Goal: Transaction & Acquisition: Purchase product/service

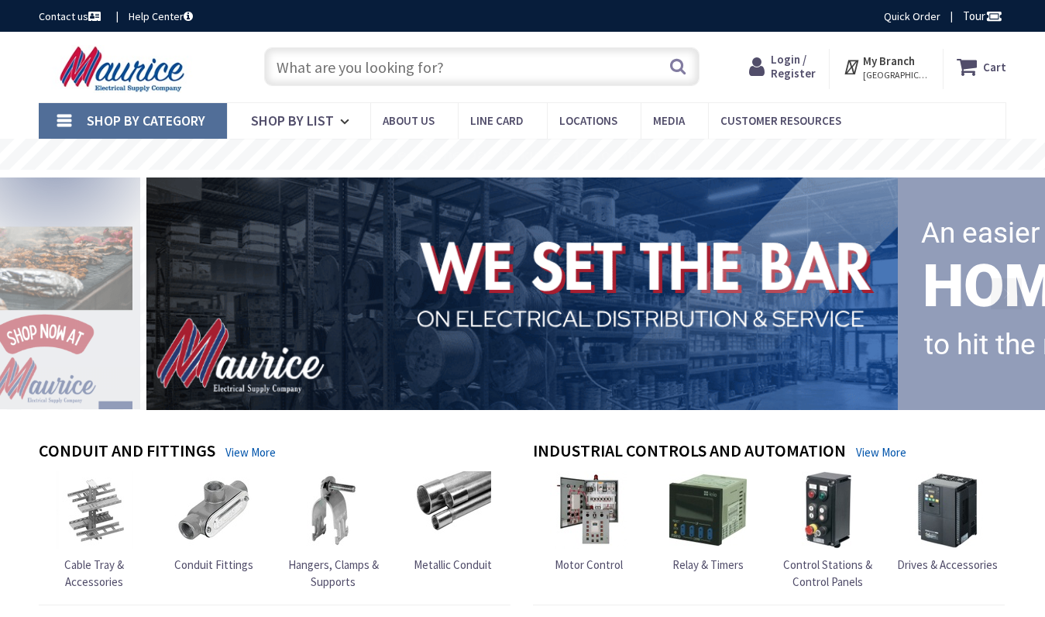
click at [304, 64] on input "text" at bounding box center [481, 66] width 435 height 39
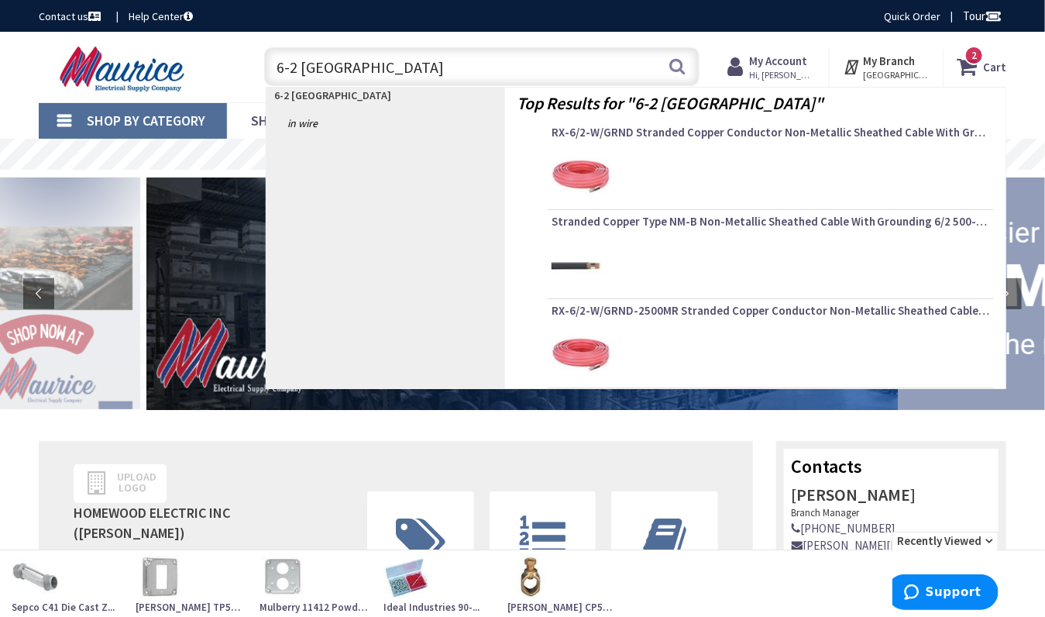
type input "6-2 romex"
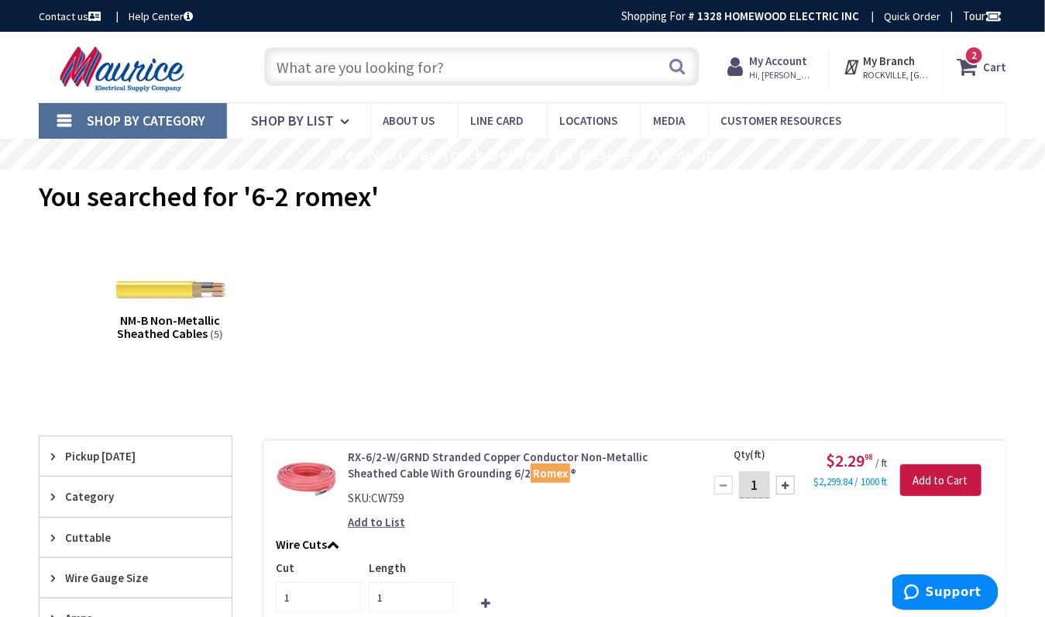
click at [301, 67] on input "text" at bounding box center [481, 66] width 435 height 39
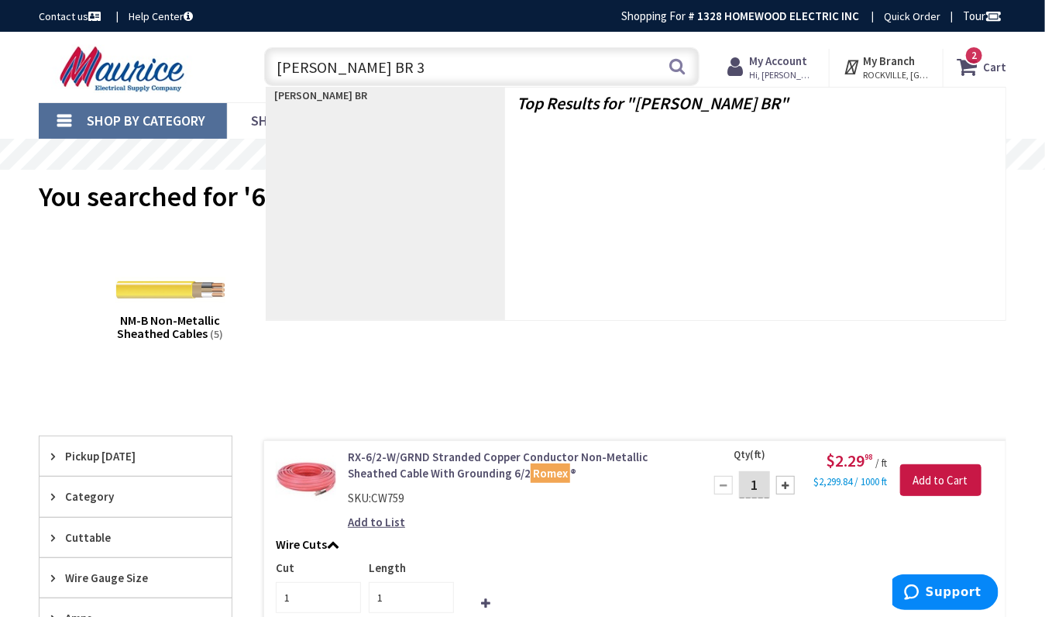
type input "Eaton BR 30"
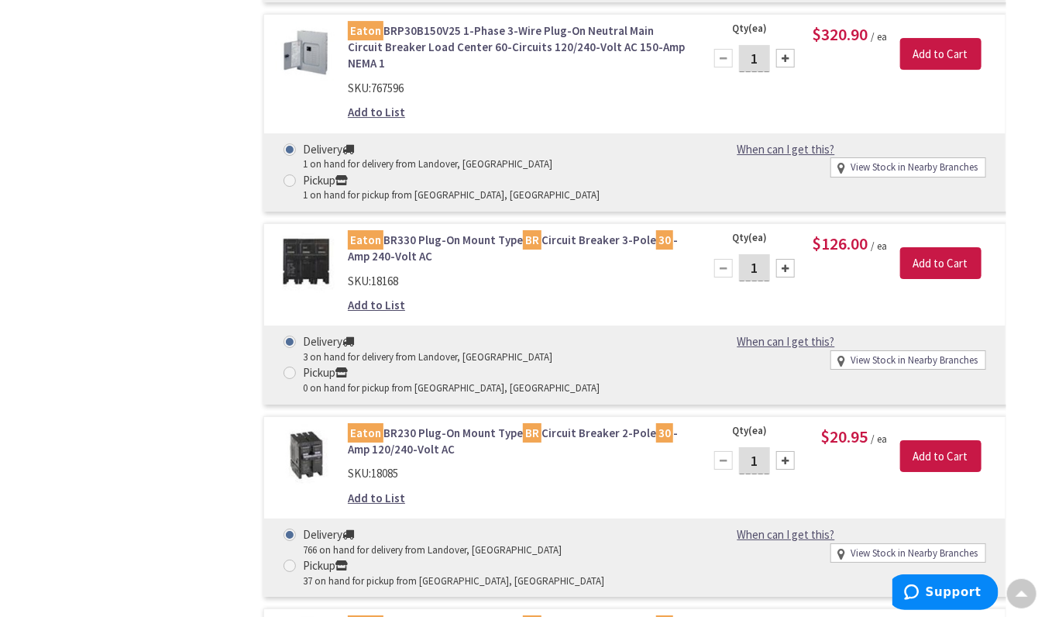
scroll to position [2229, 0]
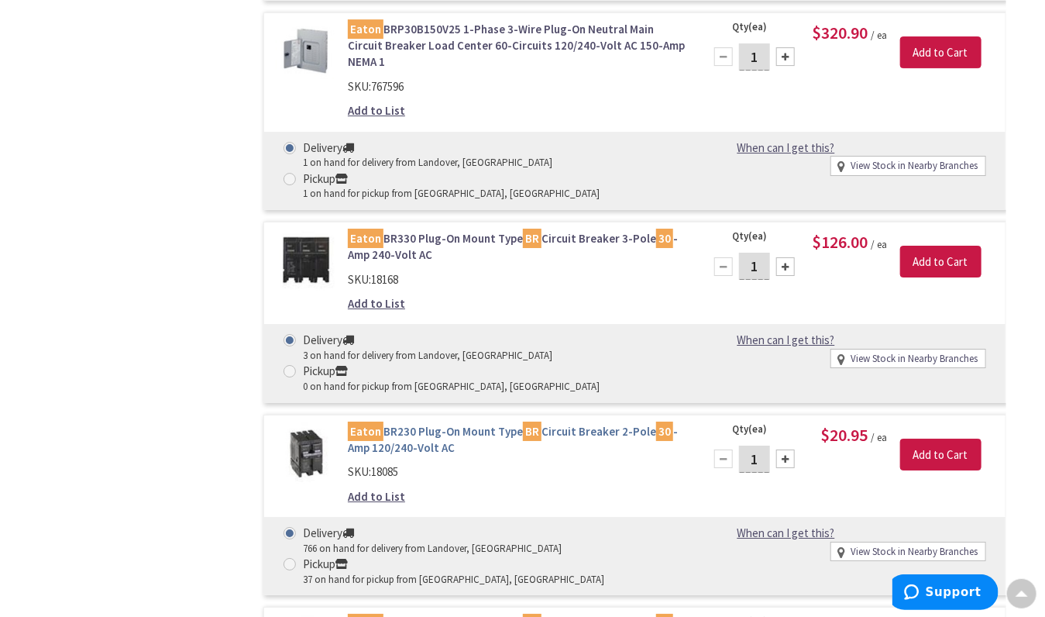
click at [414, 423] on link "Eaton BR230 Plug-On Mount Type BR Circuit Breaker 2-Pole 30 -Amp 120/240-Volt AC" at bounding box center [516, 439] width 337 height 33
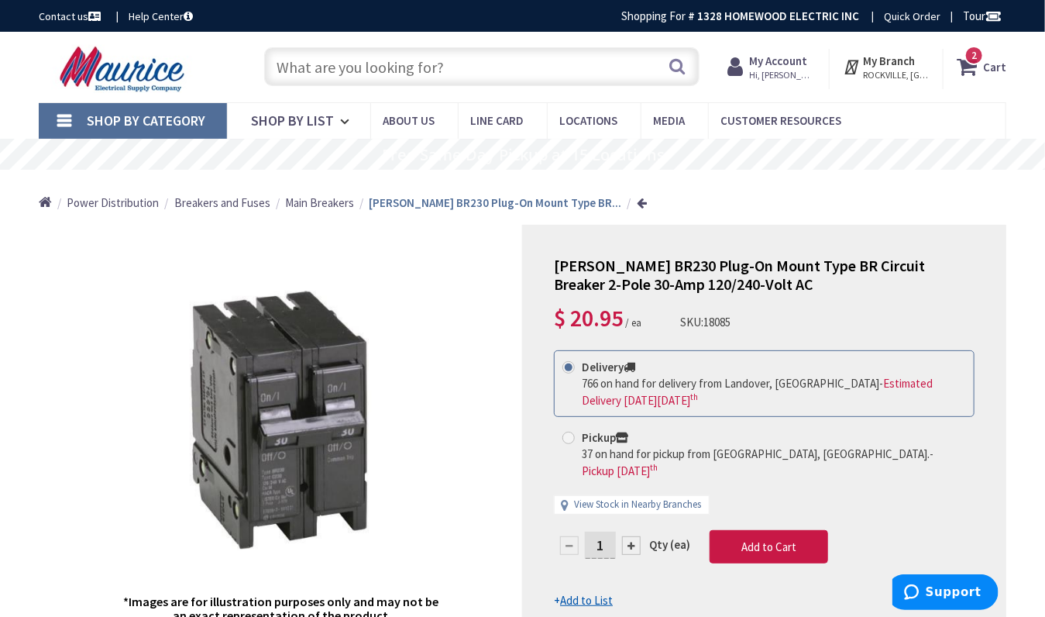
click at [323, 76] on input "text" at bounding box center [481, 66] width 435 height 39
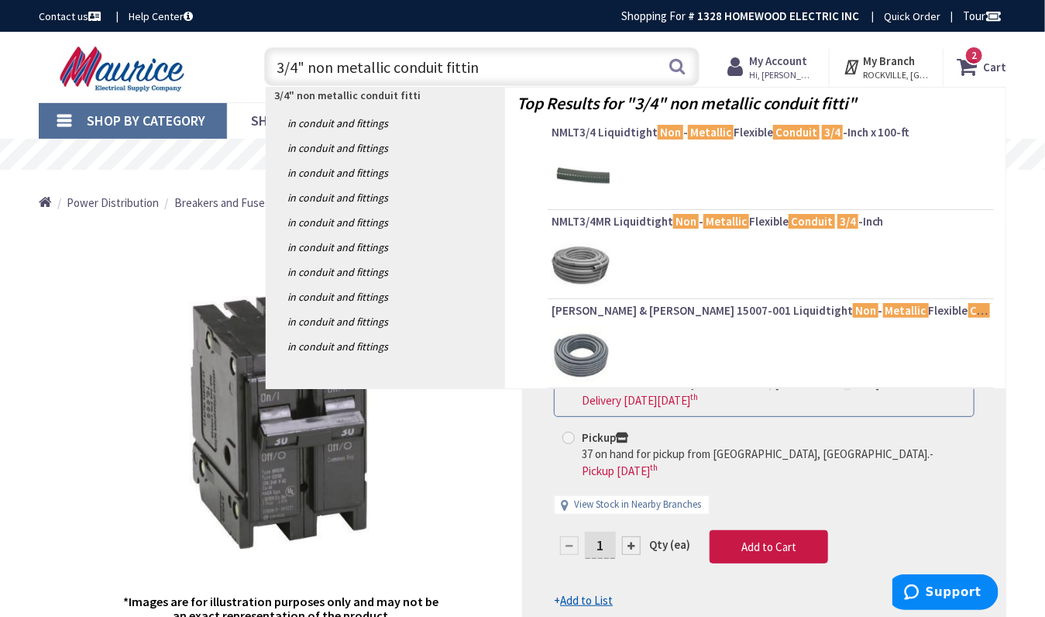
type input "3/4" non metallic conduit fitting"
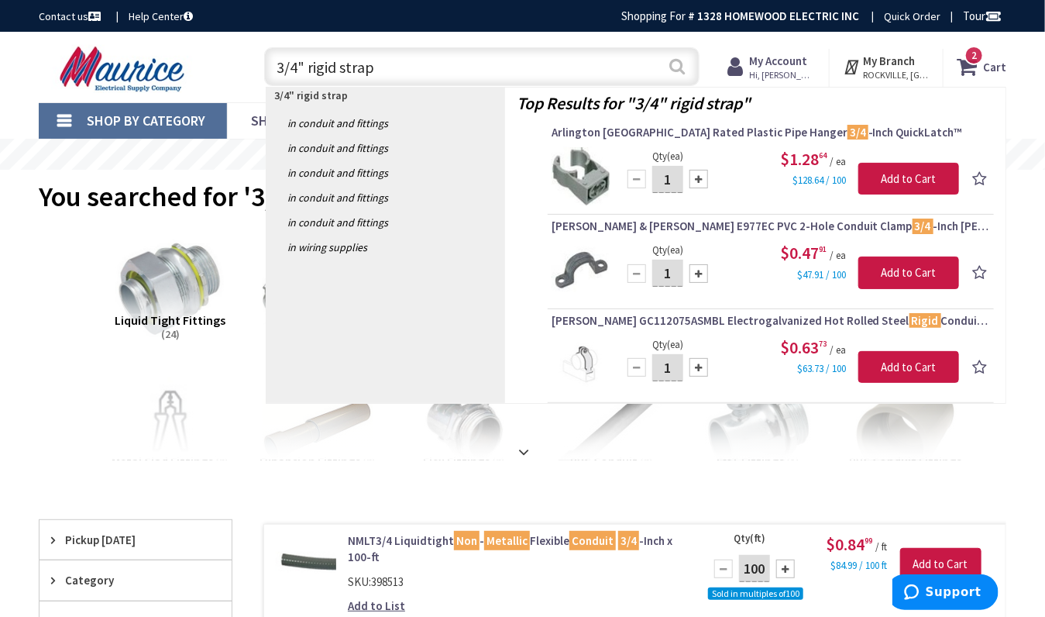
type input "3/4" rigid strap"
click at [681, 71] on button "Search" at bounding box center [678, 66] width 20 height 35
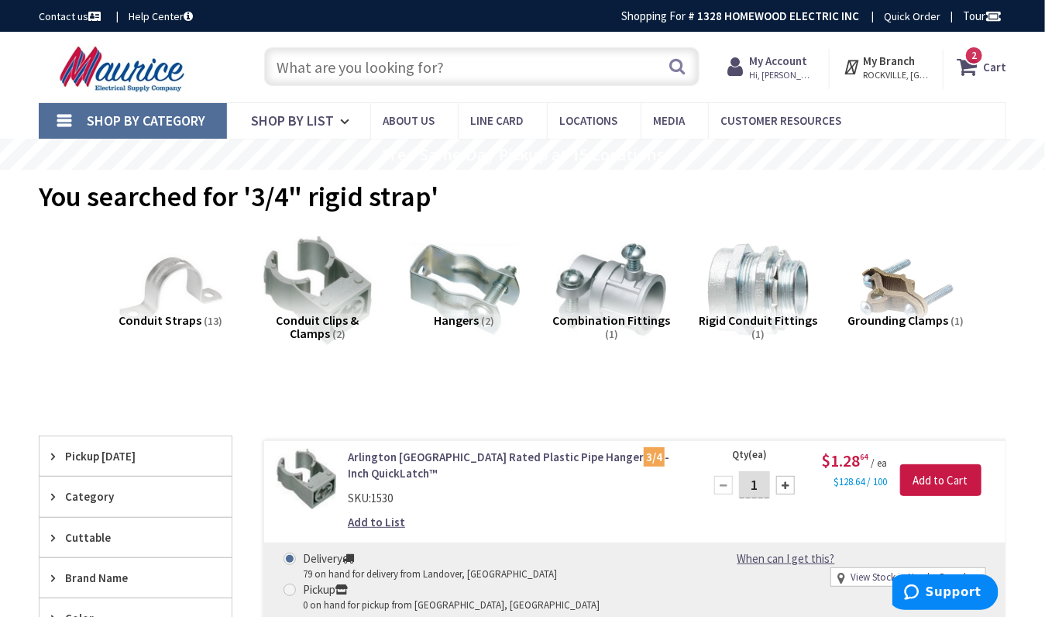
click at [143, 453] on span "Pickup [DATE]" at bounding box center [128, 456] width 126 height 16
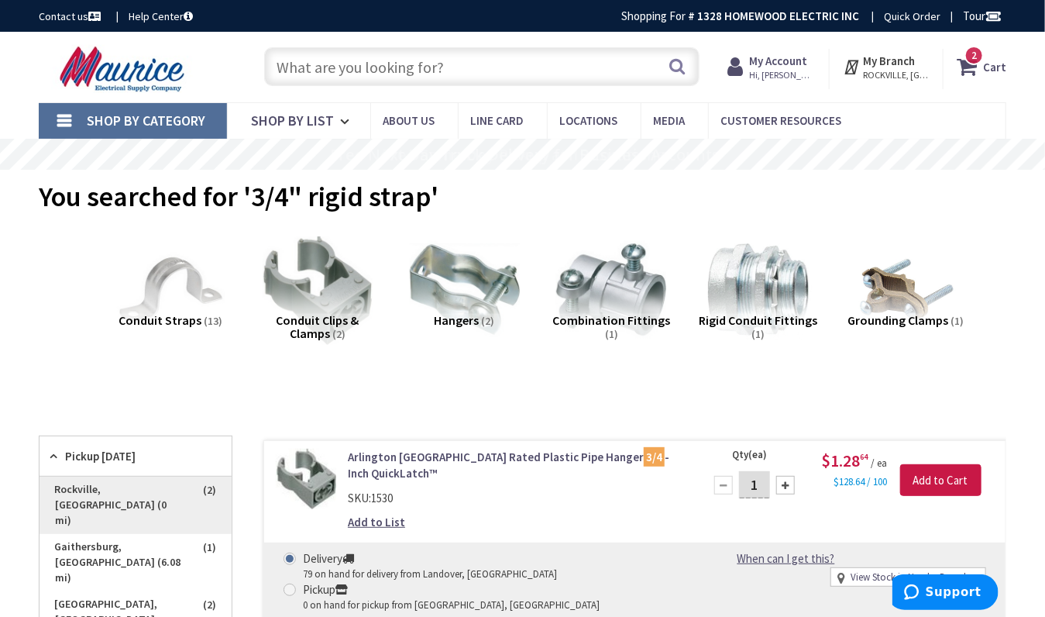
click at [142, 481] on span "Rockville, MD (0 mi)" at bounding box center [136, 505] width 192 height 57
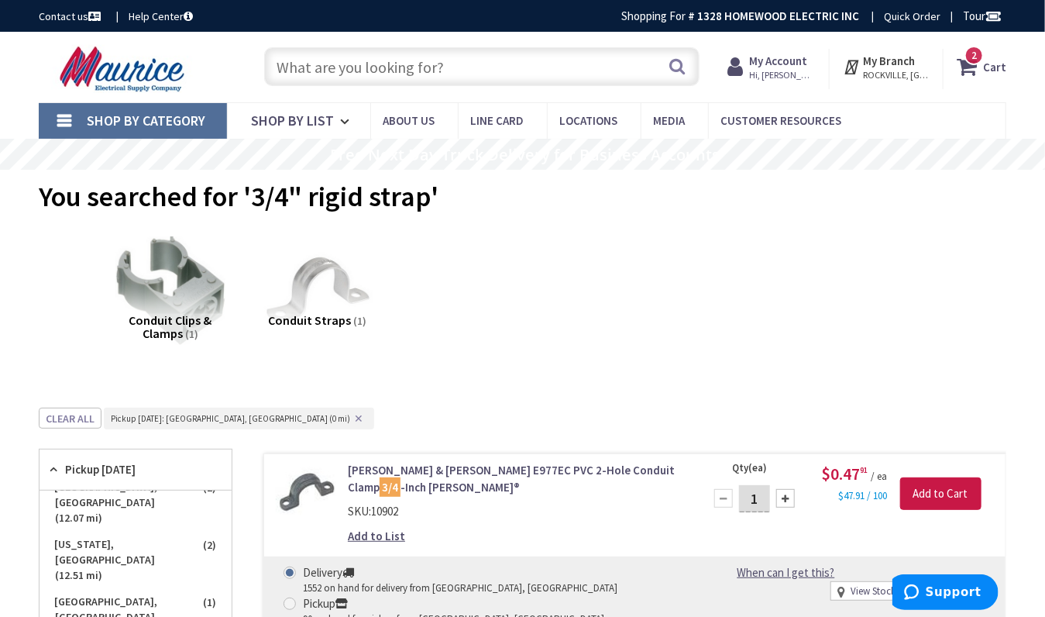
click at [174, 312] on span "Conduit Clips & Clamps" at bounding box center [170, 326] width 83 height 29
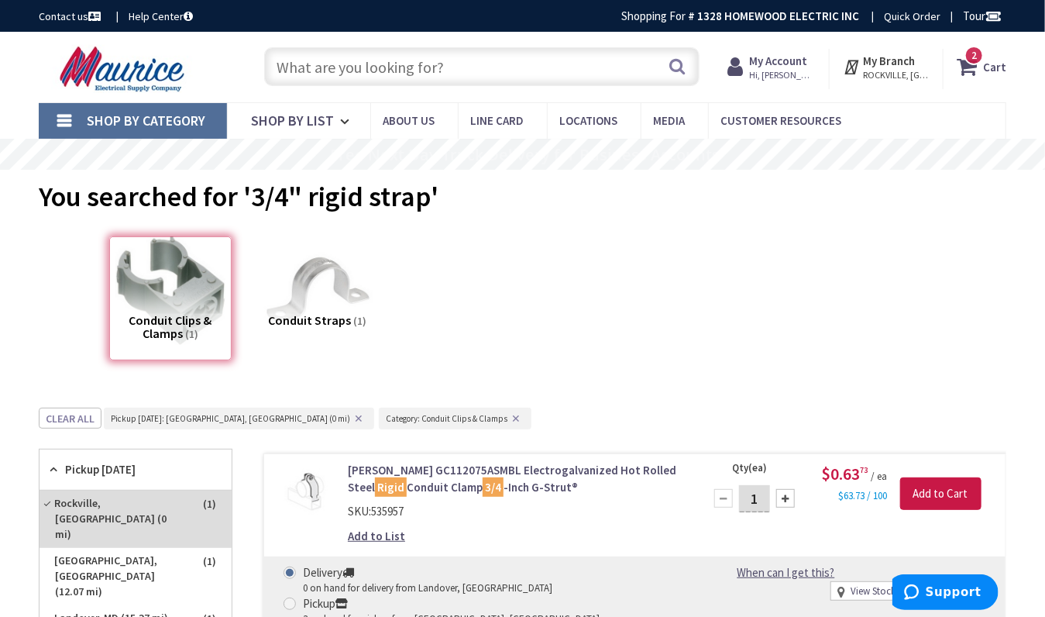
click at [291, 65] on input "text" at bounding box center [481, 66] width 435 height 39
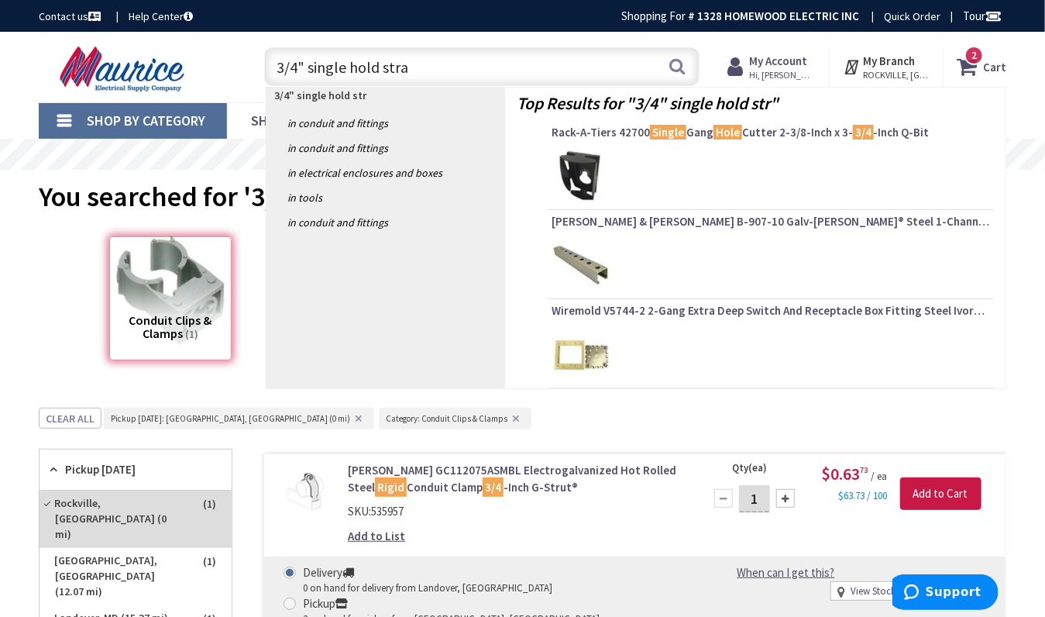
type input "3/4" single hold strap"
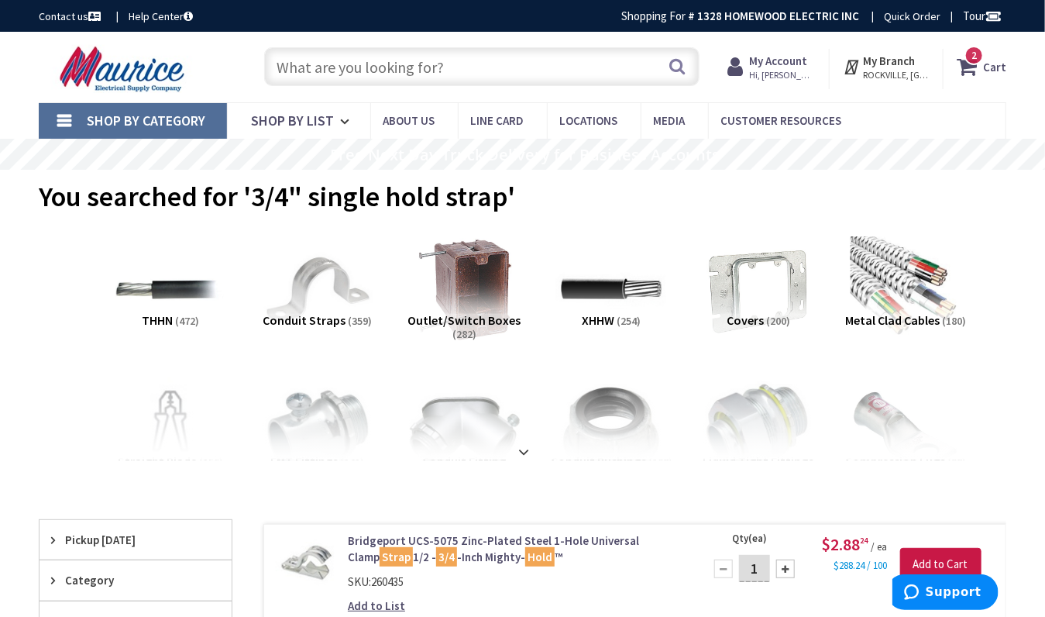
click at [323, 64] on input "text" at bounding box center [481, 66] width 435 height 39
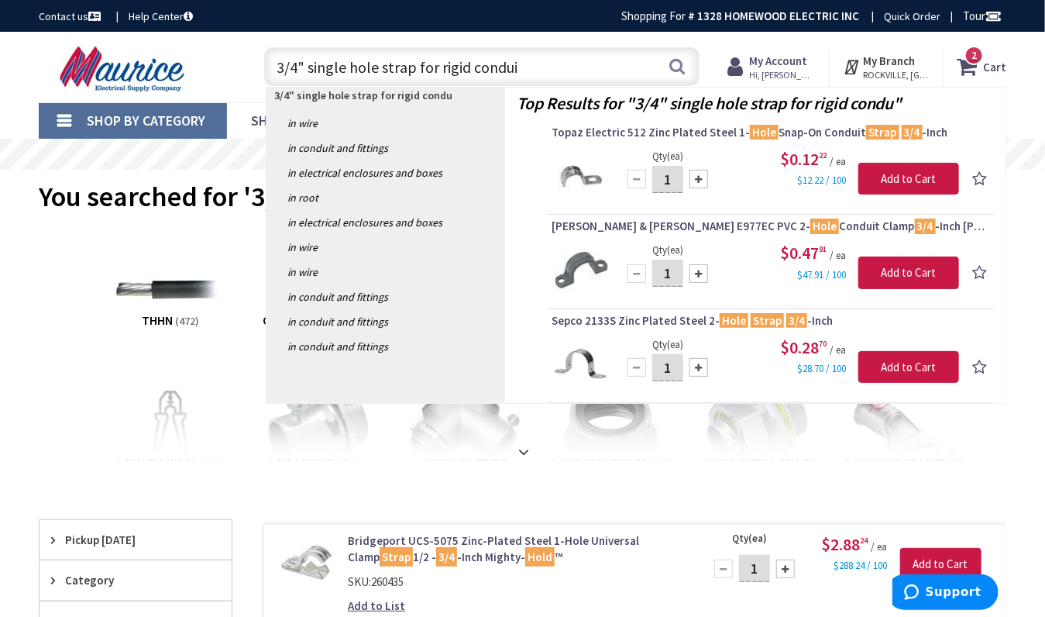
type input "3/4" single hole strap for rigid conduit"
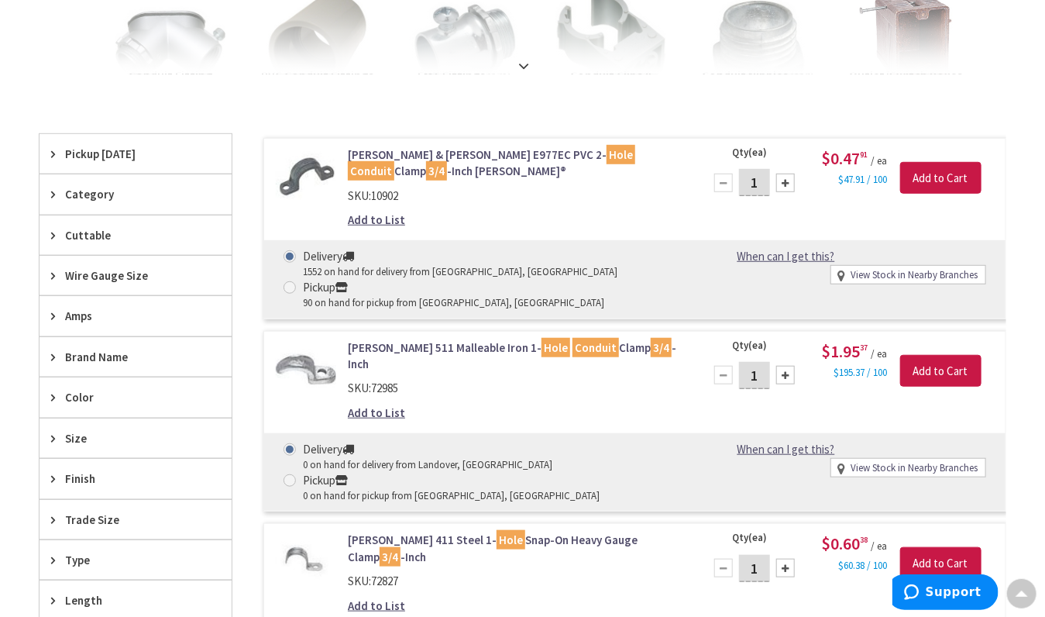
scroll to position [375, 0]
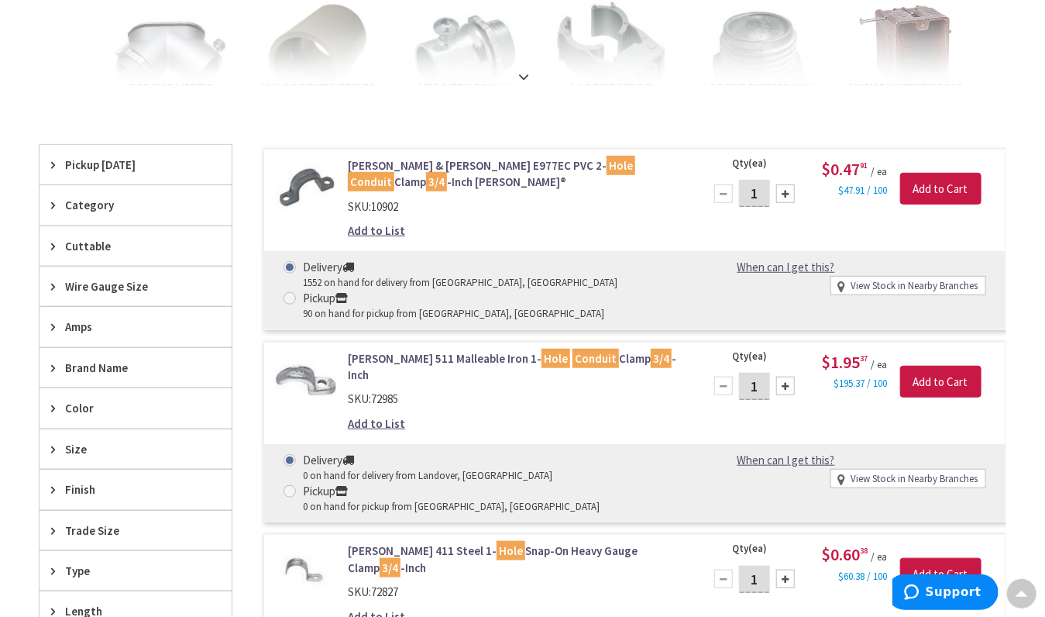
click at [141, 157] on span "Pickup [DATE]" at bounding box center [128, 165] width 126 height 16
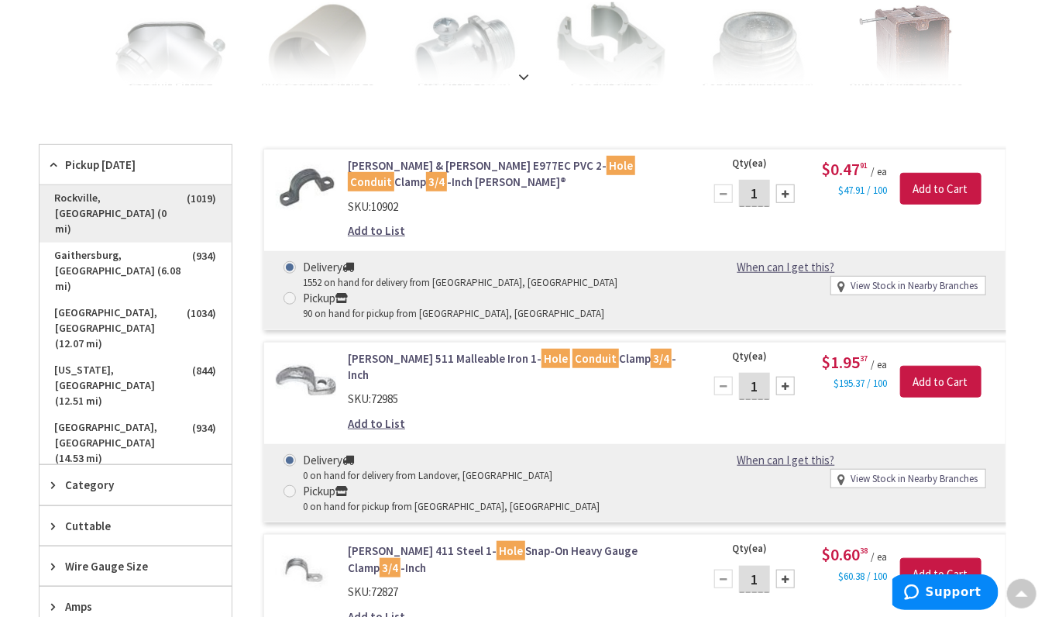
click at [167, 198] on span "Rockville, [GEOGRAPHIC_DATA] (0 mi)" at bounding box center [136, 213] width 192 height 57
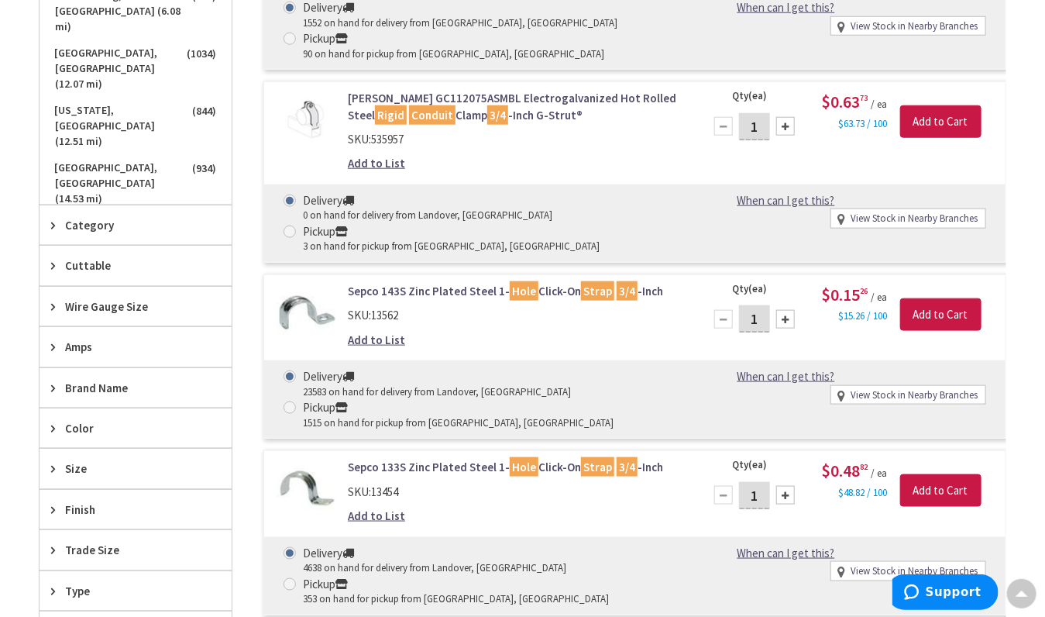
scroll to position [651, 0]
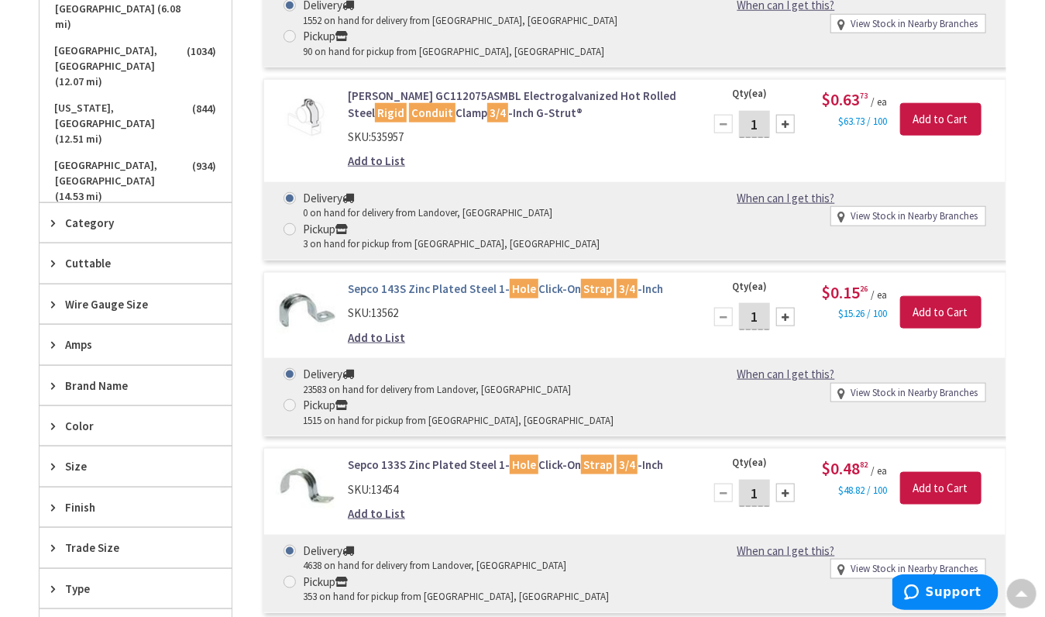
click at [388, 281] on link "Sepco 143S Zinc Plated Steel 1- Hole Click-On Strap 3/4 -Inch" at bounding box center [516, 289] width 337 height 16
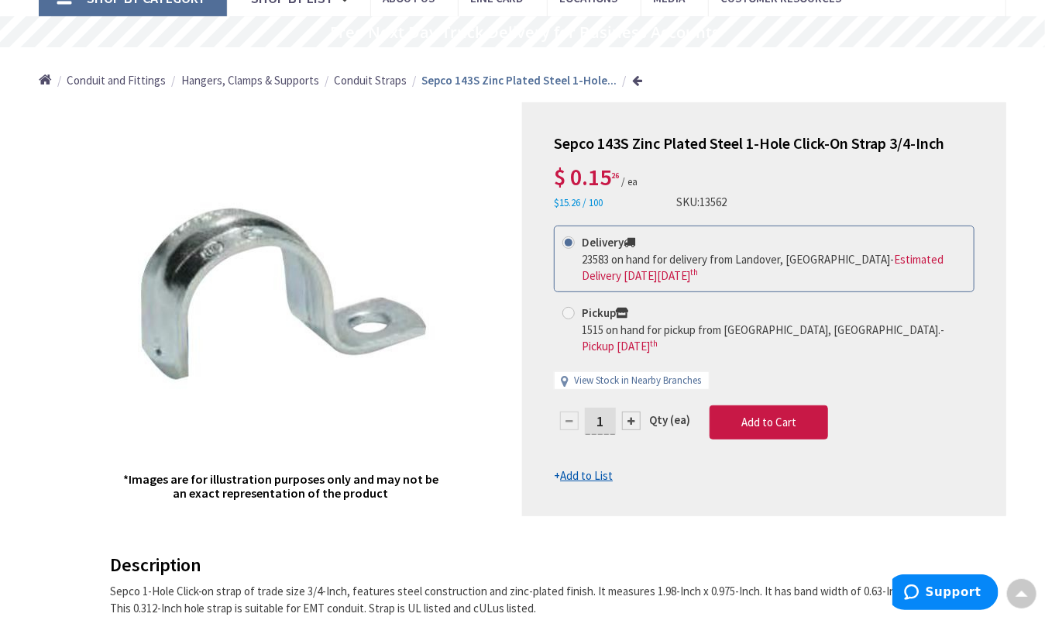
scroll to position [118, 0]
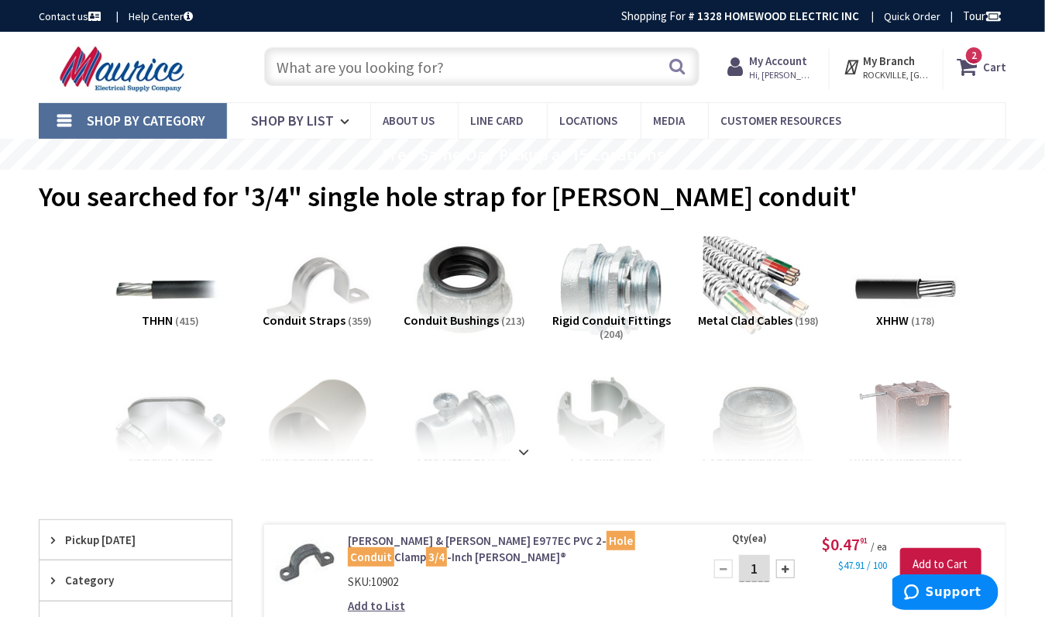
click at [339, 64] on input "text" at bounding box center [481, 66] width 435 height 39
paste input "3/4 in. Rigid 1-Hole Strap"
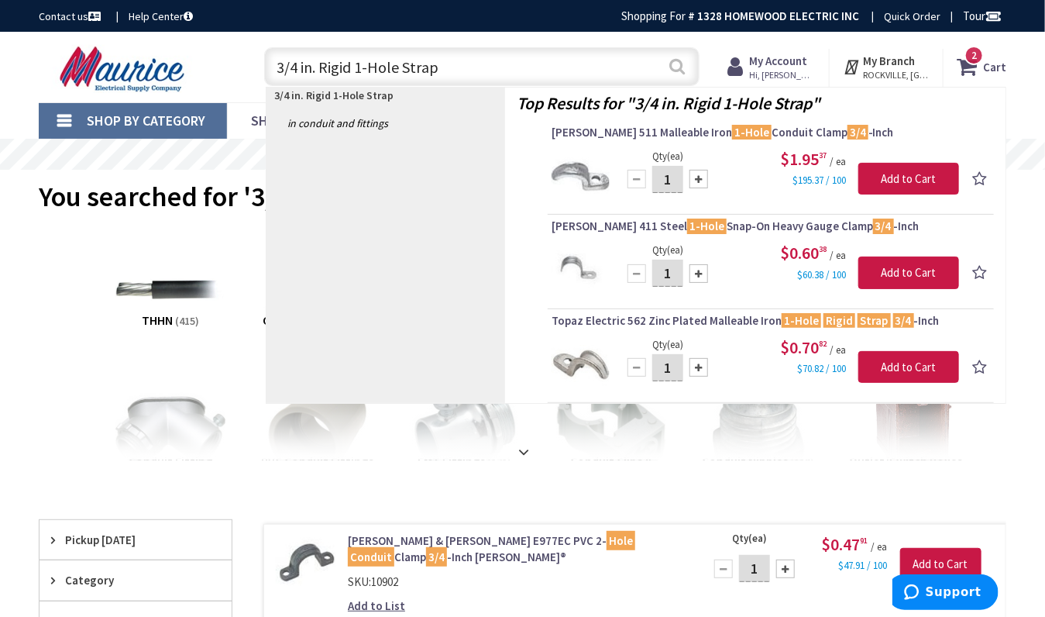
type input "3/4 in. Rigid 1-Hole Strap"
click at [680, 64] on button "Search" at bounding box center [678, 66] width 20 height 35
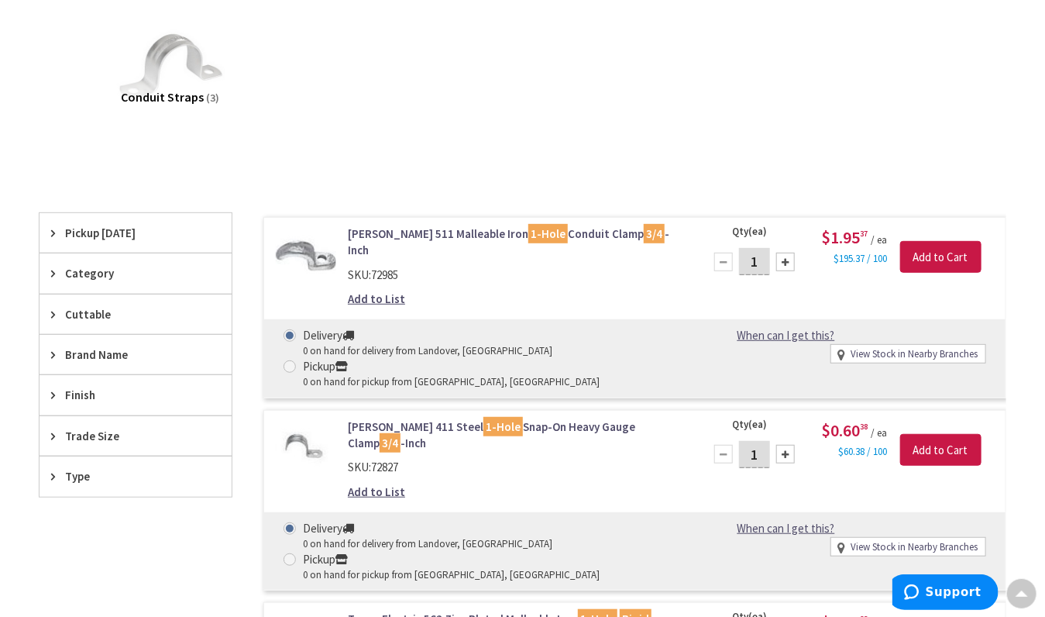
scroll to position [211, 0]
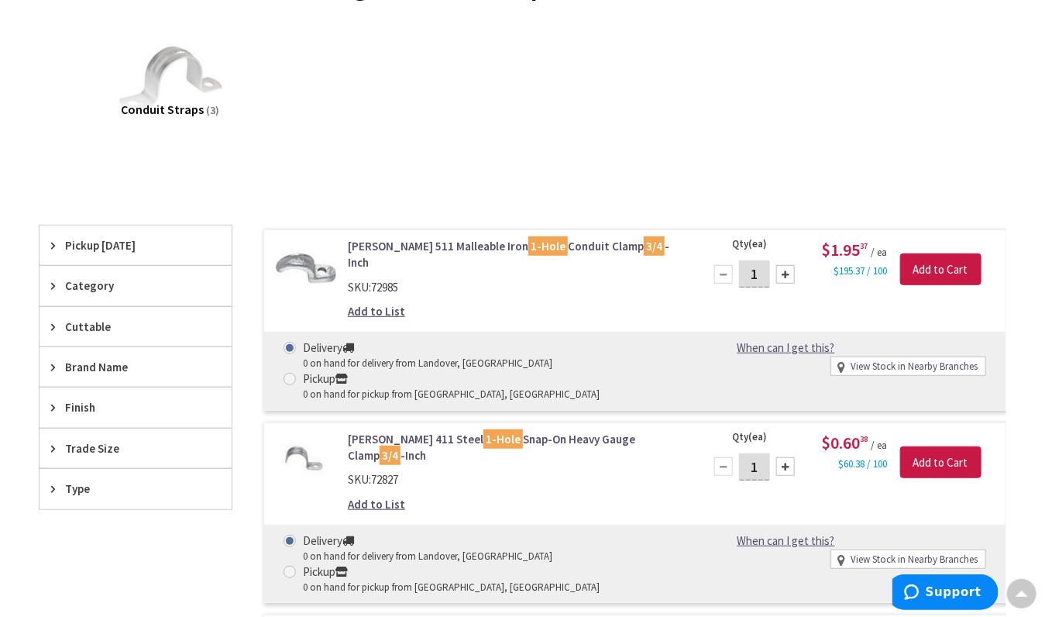
click at [106, 360] on span "Brand Name" at bounding box center [128, 367] width 126 height 16
click at [108, 519] on span "Trade Size" at bounding box center [128, 525] width 126 height 16
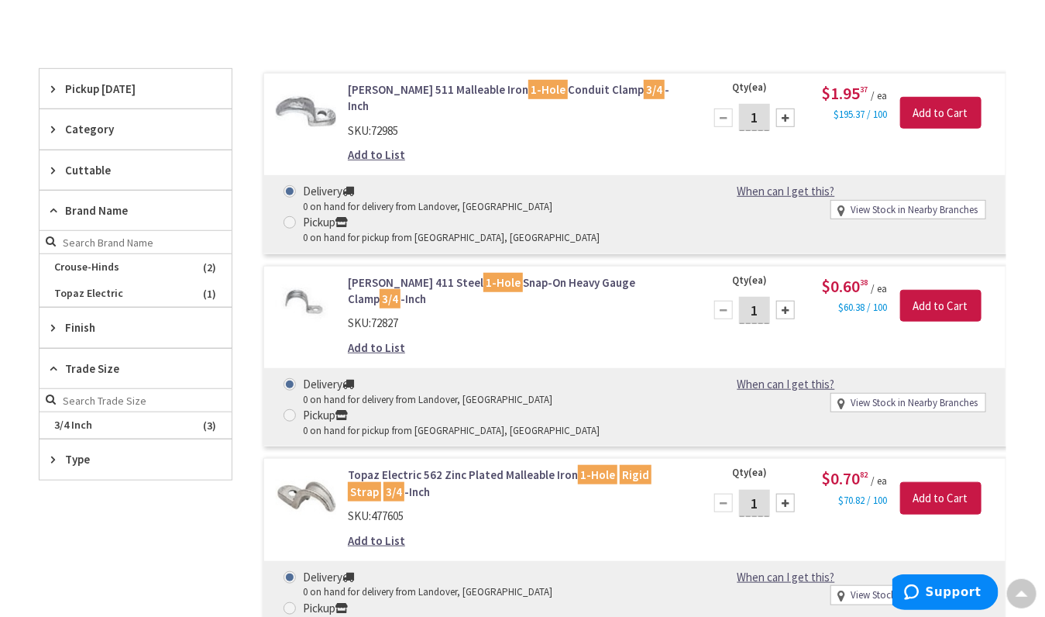
scroll to position [398, 0]
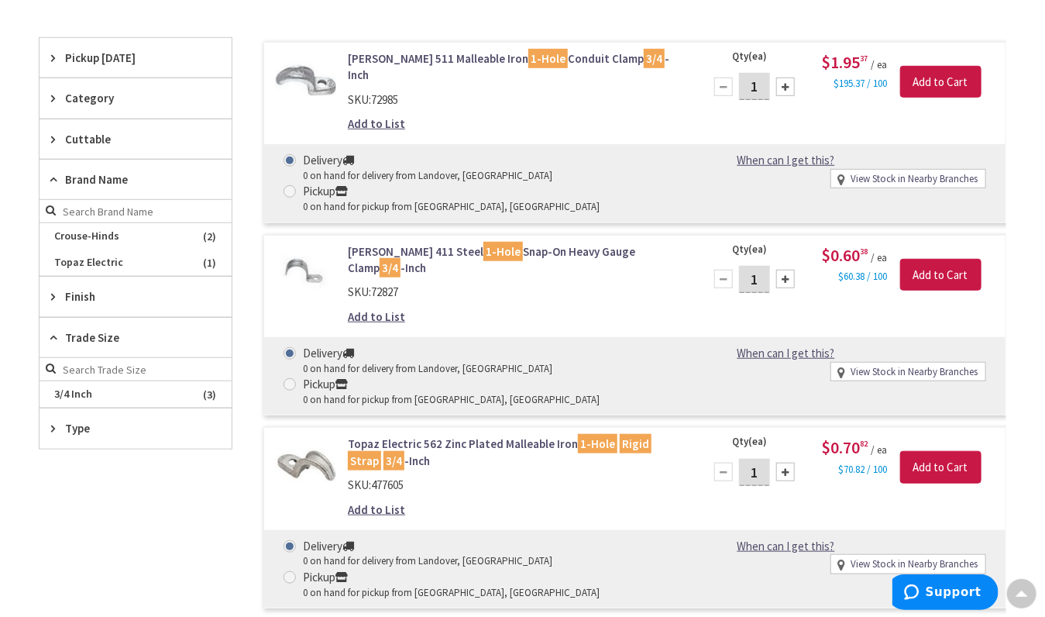
click at [78, 430] on span "Type" at bounding box center [128, 428] width 126 height 16
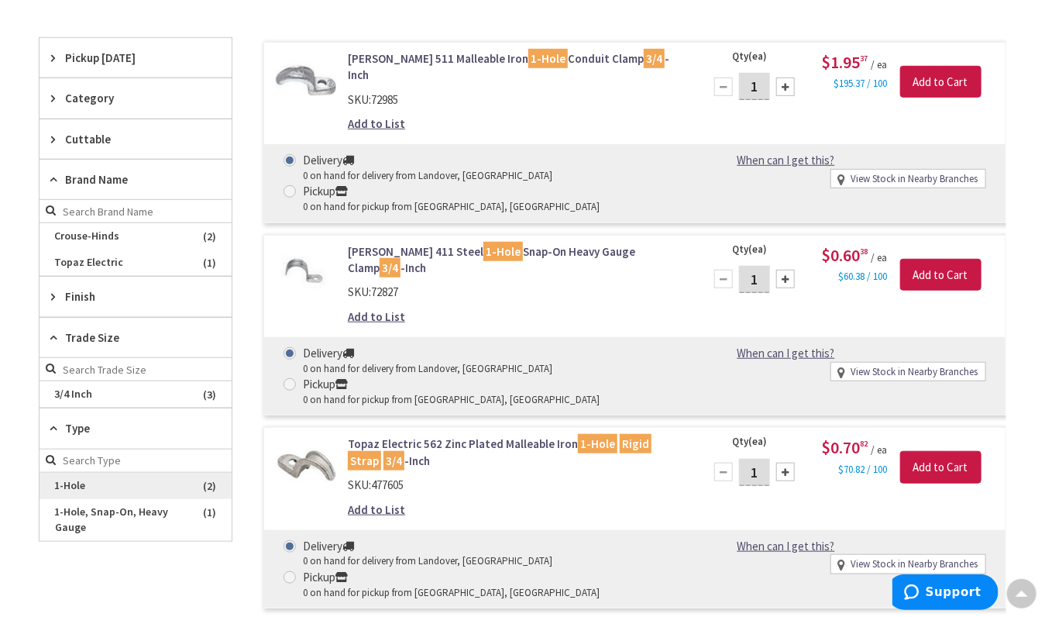
click at [74, 484] on span "1-Hole" at bounding box center [136, 486] width 192 height 26
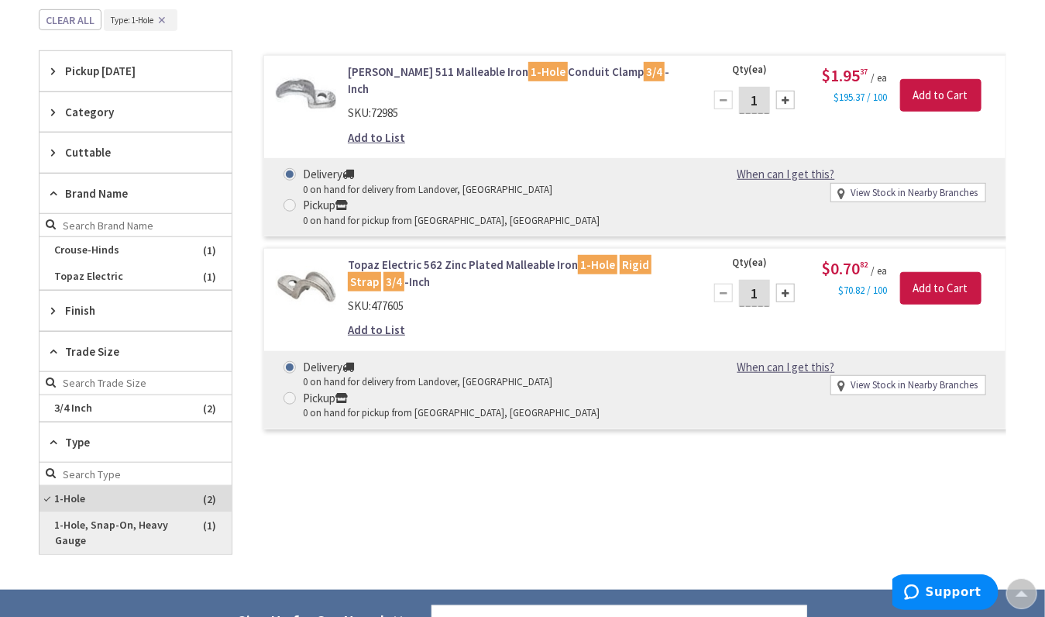
click at [91, 515] on span "1-Hole, Snap-On, Heavy Gauge" at bounding box center [136, 533] width 192 height 42
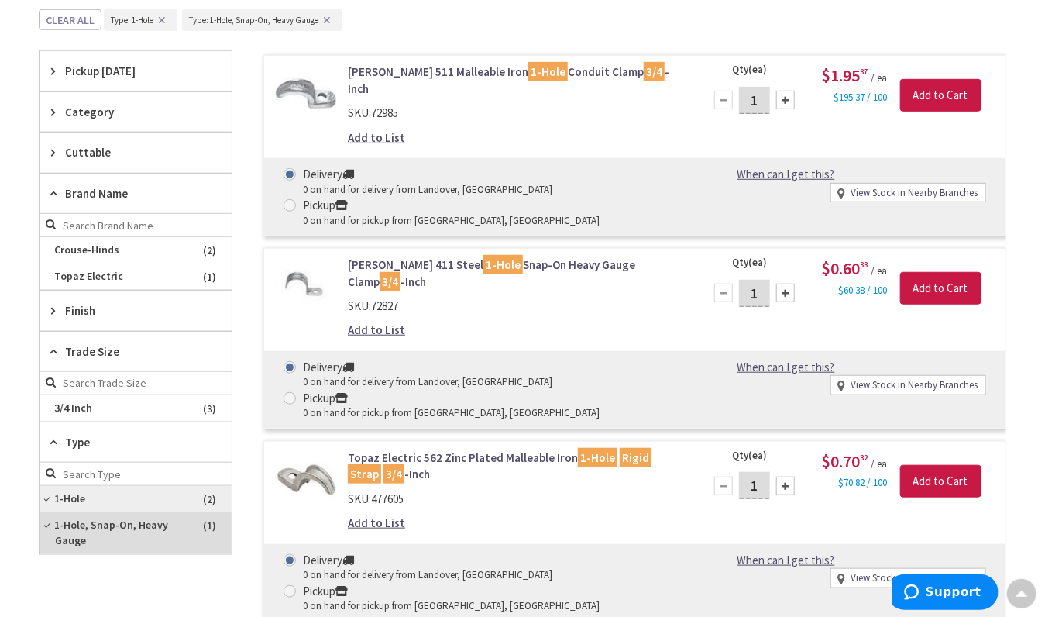
click at [63, 488] on span "1-Hole" at bounding box center [136, 499] width 192 height 26
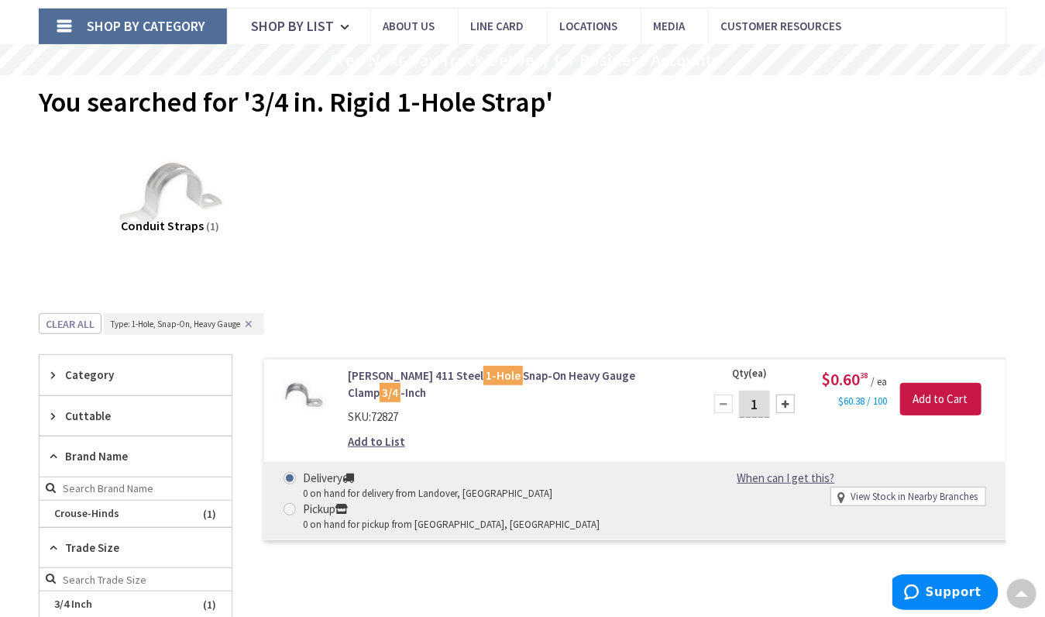
scroll to position [0, 0]
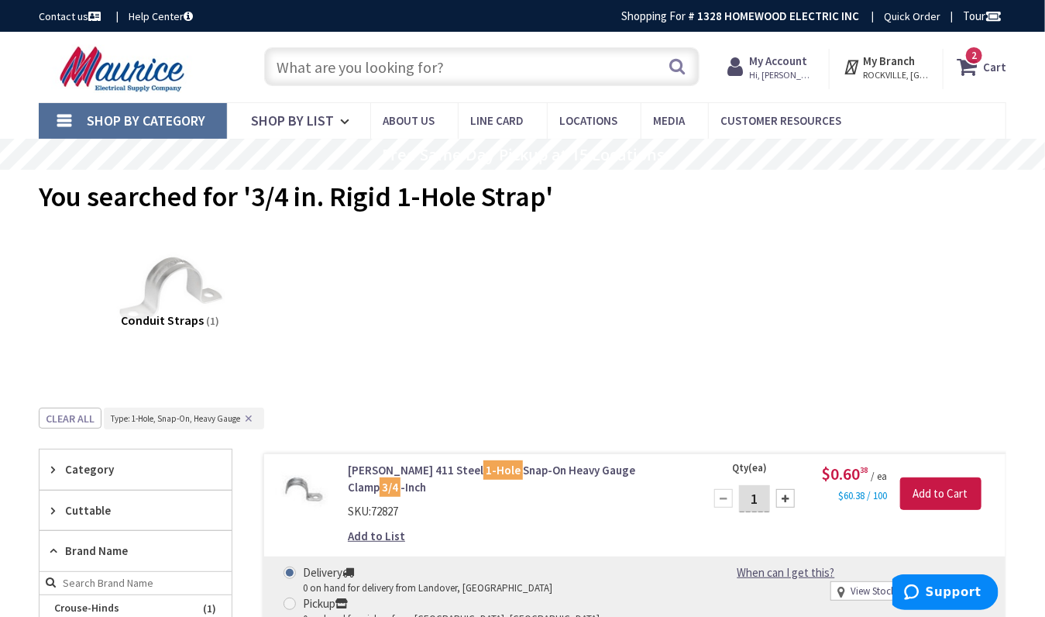
click at [298, 67] on input "text" at bounding box center [481, 66] width 435 height 39
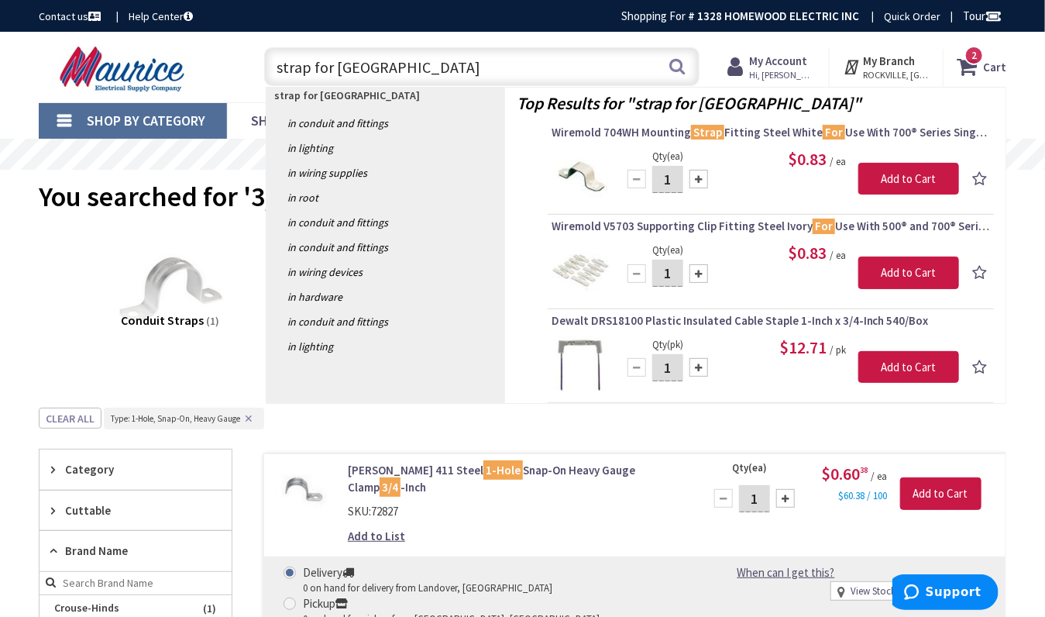
type input "strap for romex"
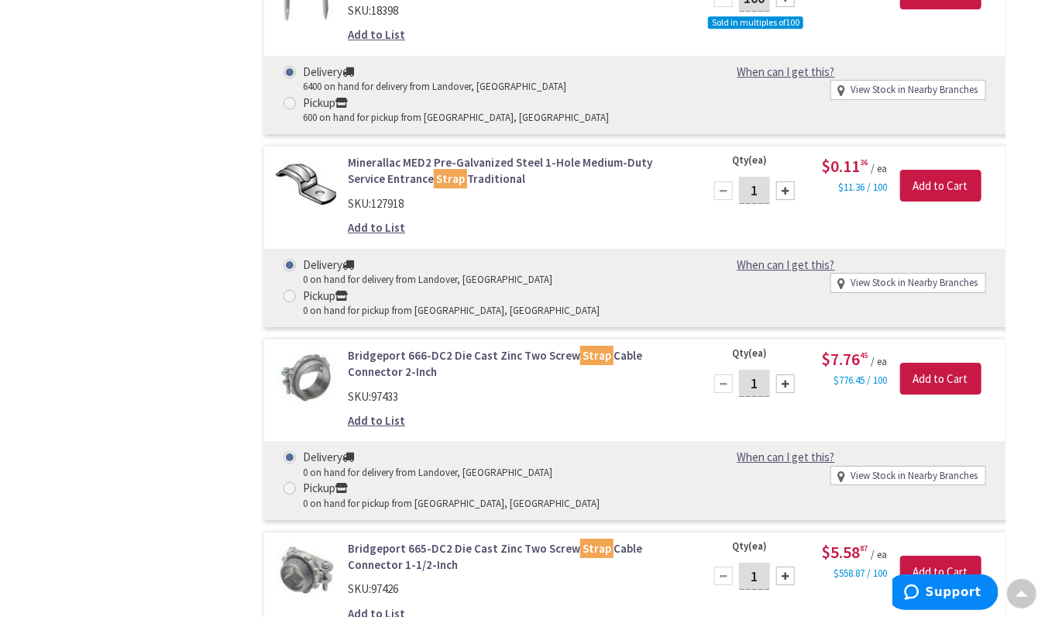
scroll to position [2153, 0]
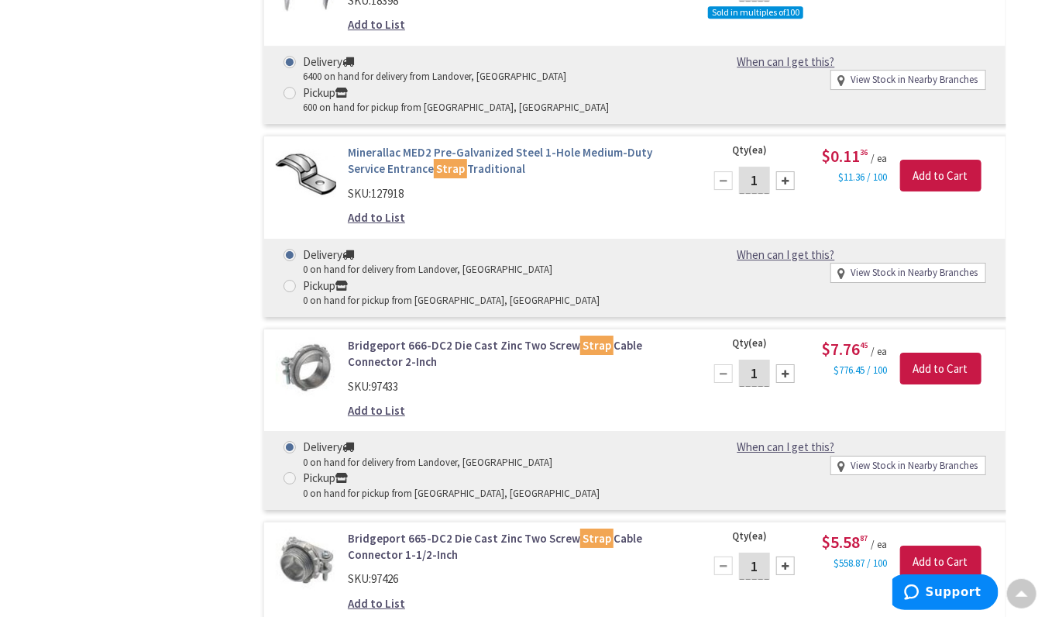
click at [446, 144] on link "Minerallac MED2 Pre-Galvanized Steel 1-Hole Medium-Duty Service Entrance Strap …" at bounding box center [516, 160] width 337 height 33
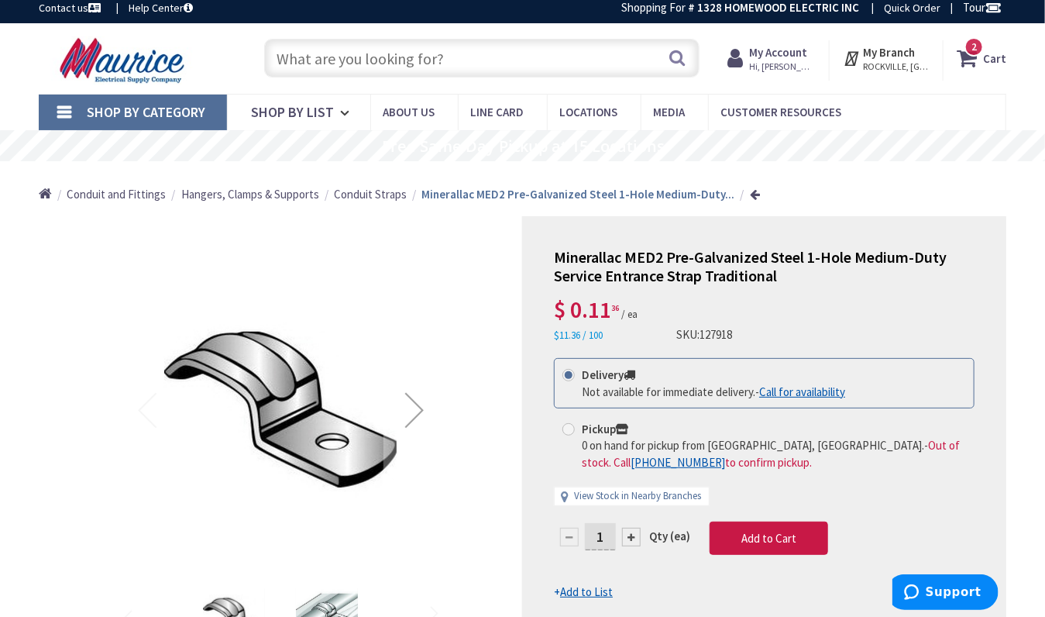
scroll to position [5, 0]
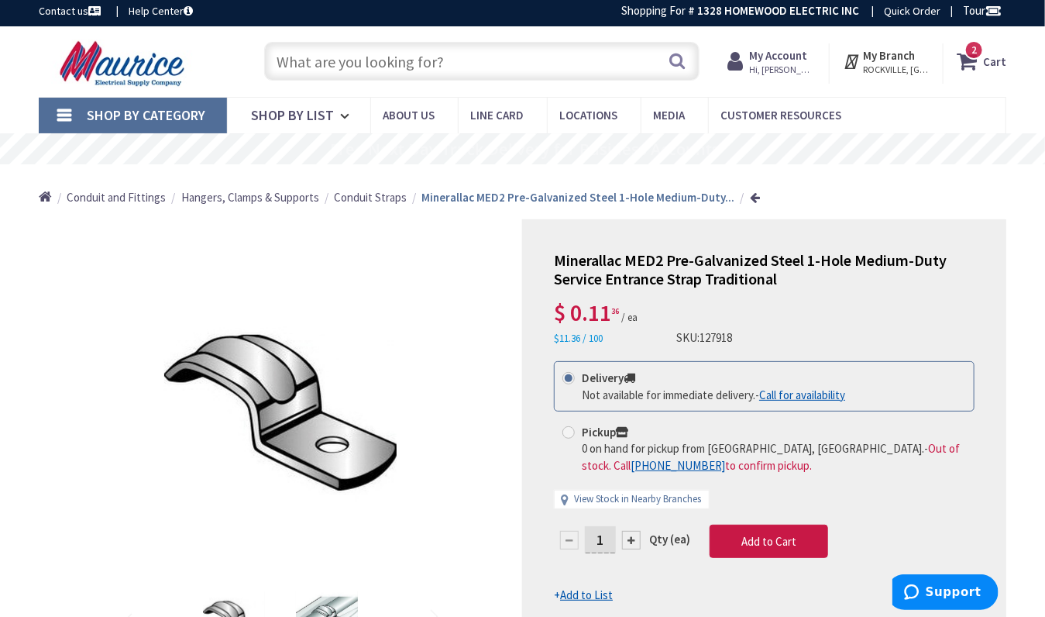
click at [296, 65] on input "text" at bounding box center [481, 61] width 435 height 39
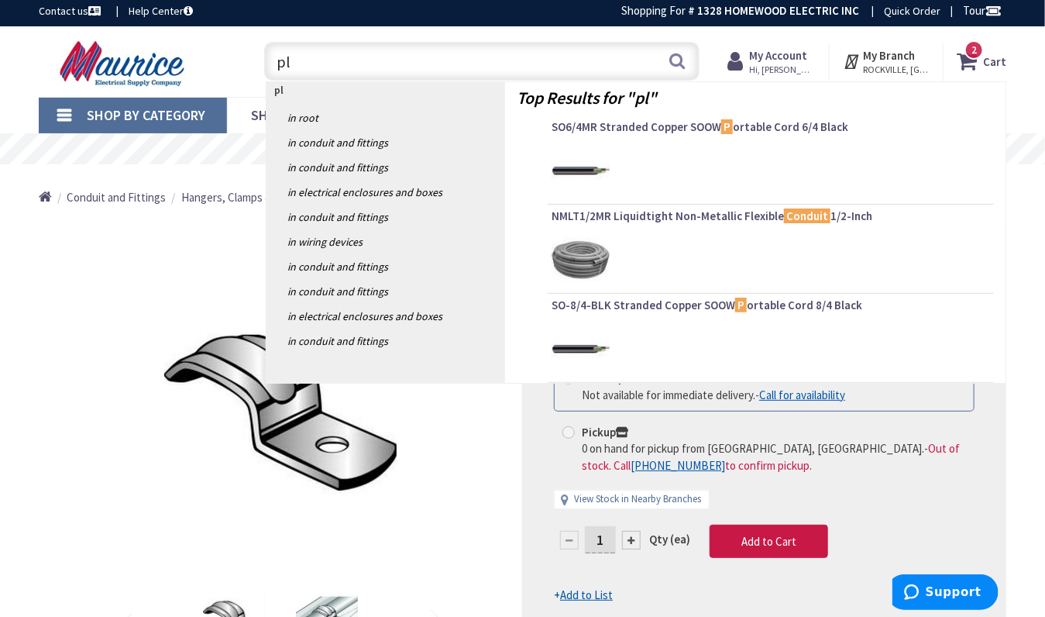
type input "p"
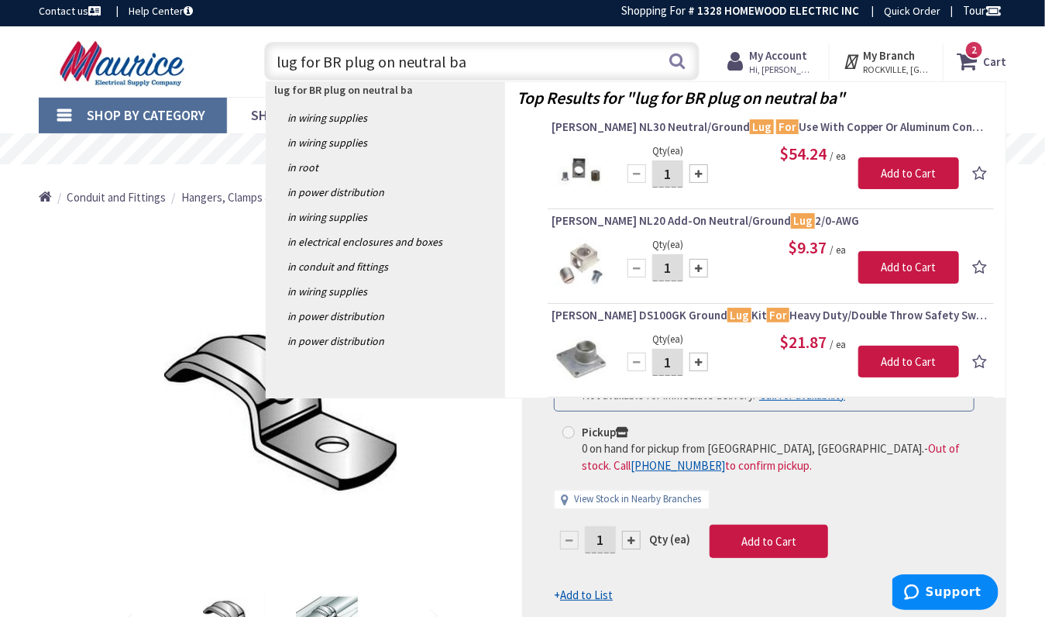
type input "lug for BR plug on neutral bar"
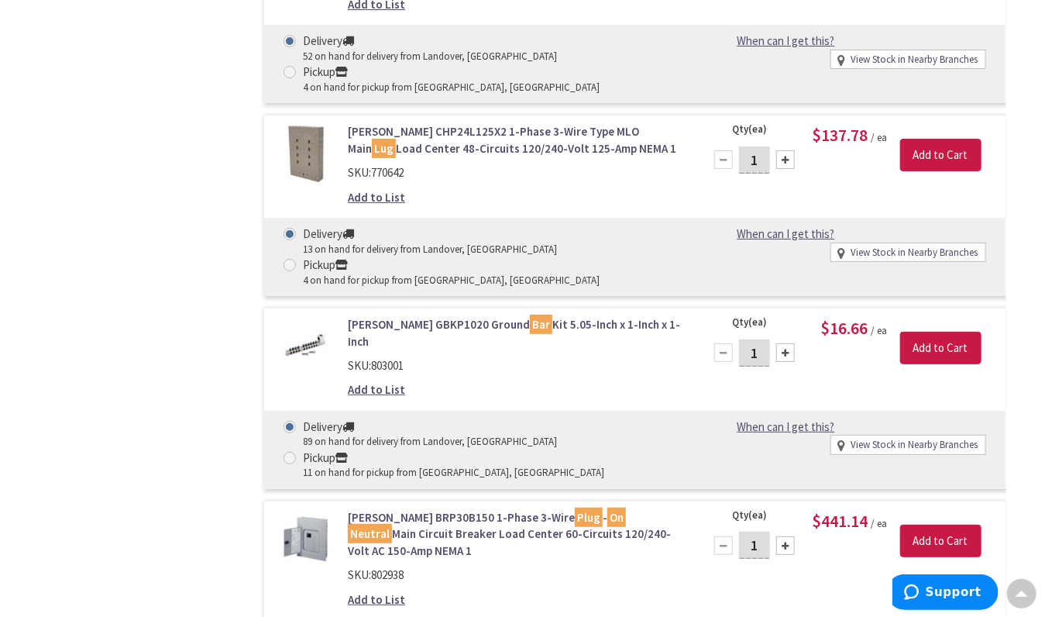
scroll to position [7667, 0]
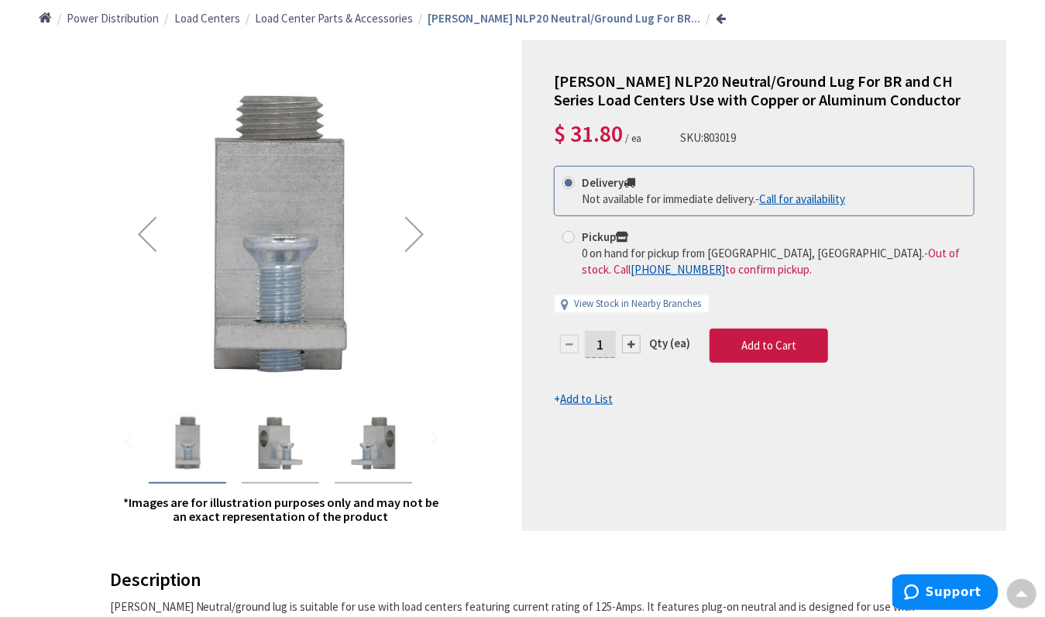
click at [286, 432] on img "Eaton NLP20 Neutral/Ground Lug For BR and CH Series Load Centers Use with Coppe…" at bounding box center [281, 443] width 62 height 62
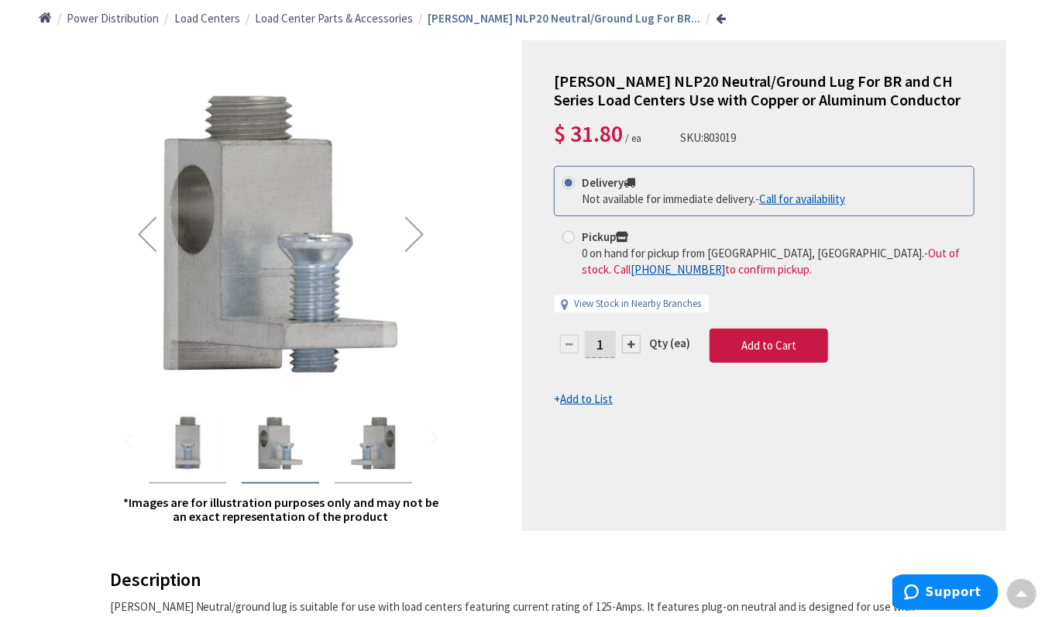
click at [373, 452] on img "Eaton NLP20 Neutral/Ground Lug For BR and CH Series Load Centers Use with Coppe…" at bounding box center [374, 443] width 62 height 62
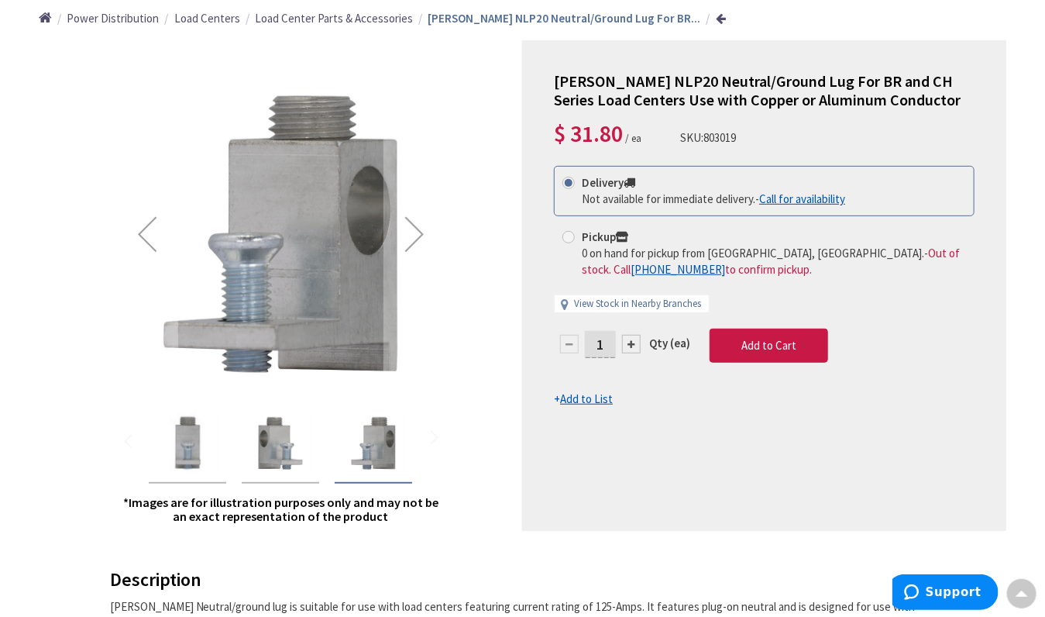
click at [291, 445] on img "Eaton NLP20 Neutral/Ground Lug For BR and CH Series Load Centers Use with Coppe…" at bounding box center [281, 443] width 62 height 62
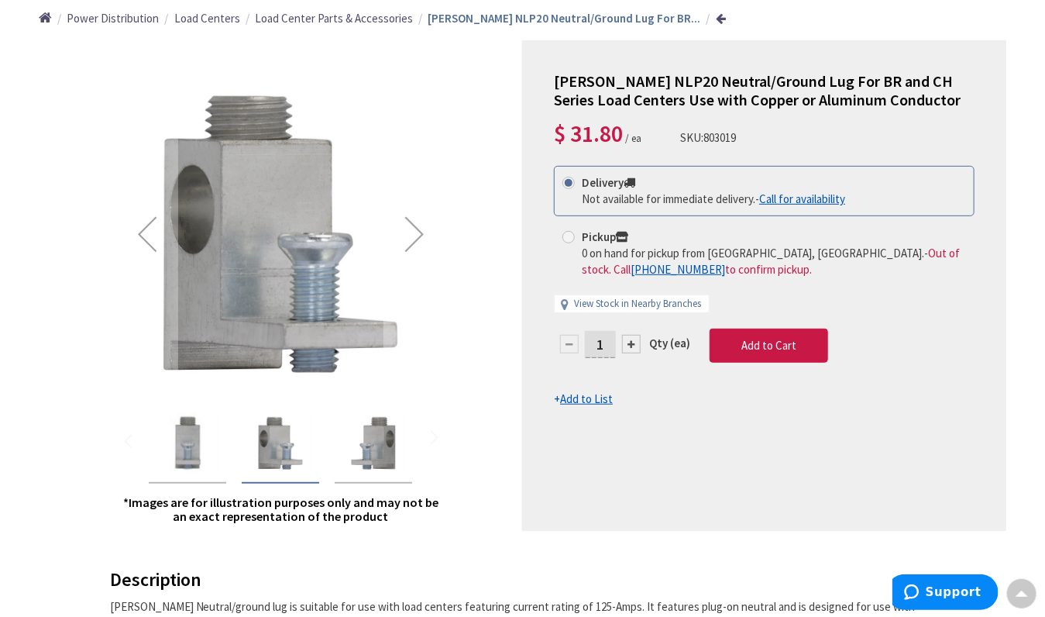
click at [192, 427] on img "Eaton NLP20 Neutral/Ground Lug For BR and CH Series Load Centers Use with Coppe…" at bounding box center [188, 443] width 62 height 62
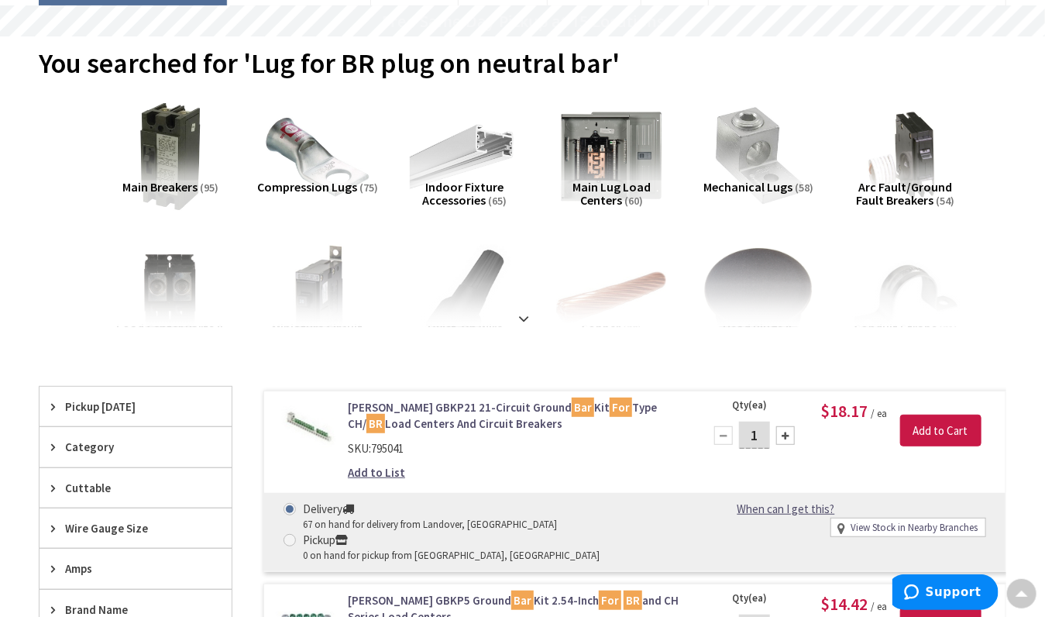
scroll to position [138, 0]
